Goal: Use online tool/utility: Utilize a website feature to perform a specific function

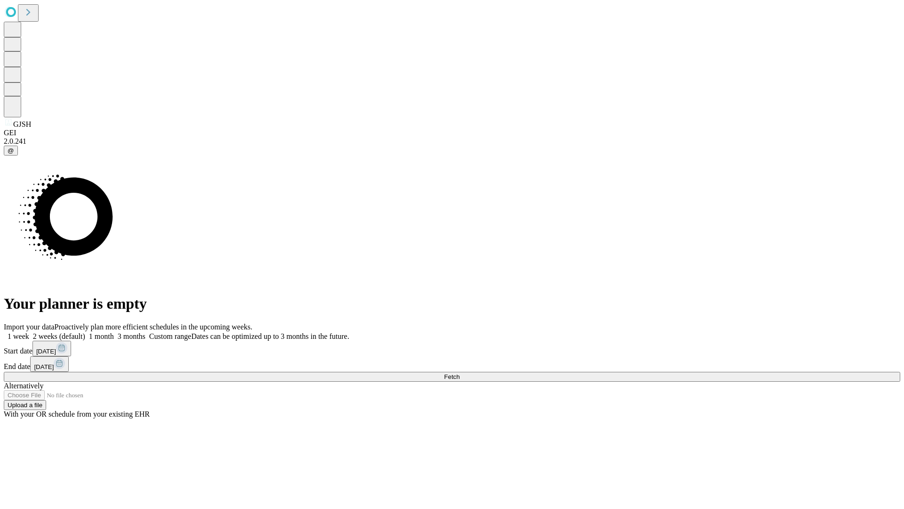
click at [460, 373] on span "Fetch" at bounding box center [452, 376] width 16 height 7
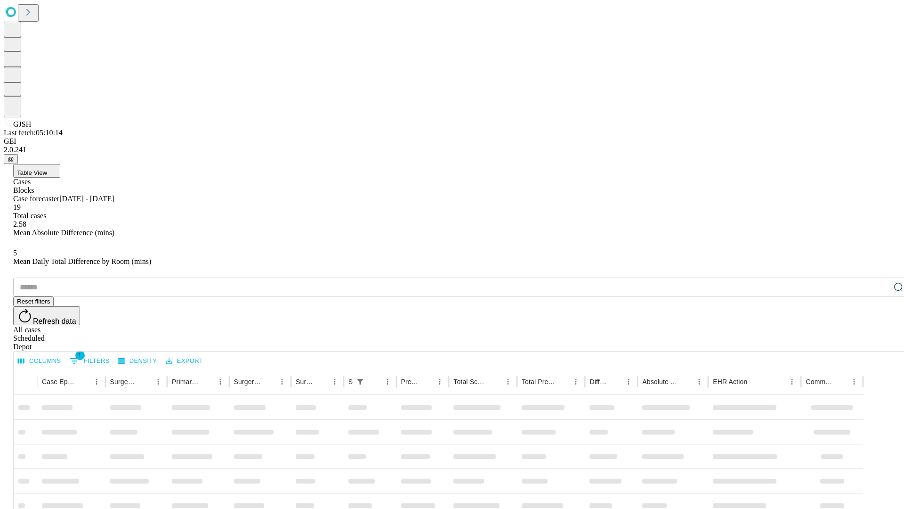
click at [47, 169] on span "Table View" at bounding box center [32, 172] width 30 height 7
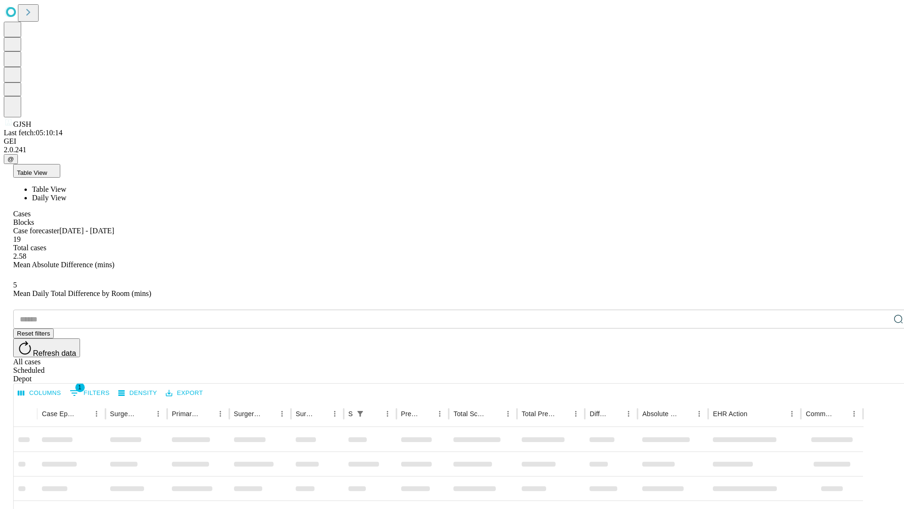
click at [66, 194] on span "Daily View" at bounding box center [49, 198] width 34 height 8
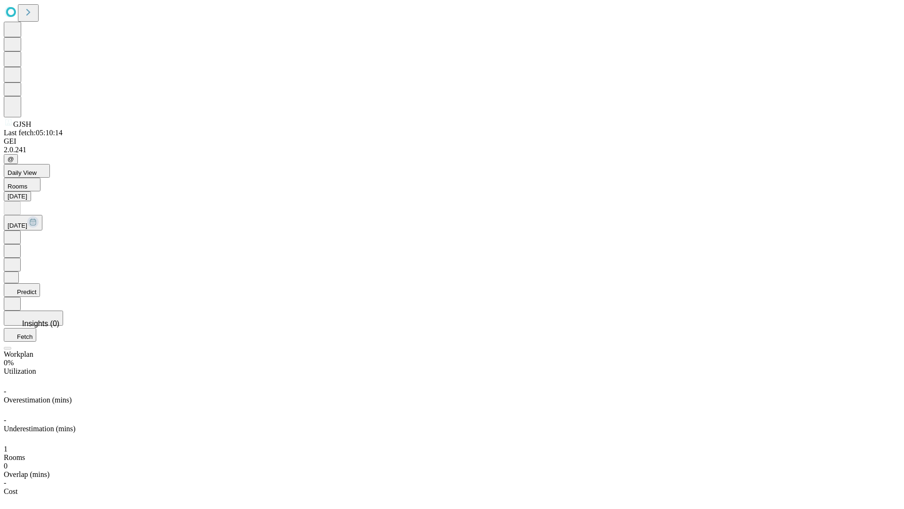
click at [40, 283] on button "Predict" at bounding box center [22, 290] width 36 height 14
